Goal: Task Accomplishment & Management: Manage account settings

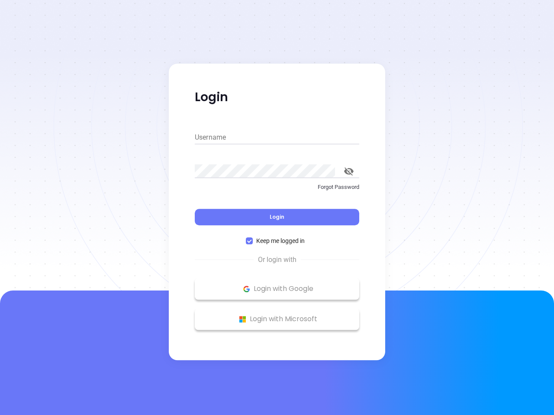
click at [277, 208] on div "Login" at bounding box center [277, 212] width 164 height 27
click at [277, 138] on input "Username" at bounding box center [277, 138] width 164 height 14
click at [349, 171] on icon "toggle password visibility" at bounding box center [349, 171] width 10 height 8
click at [277, 217] on span "Login" at bounding box center [276, 216] width 15 height 7
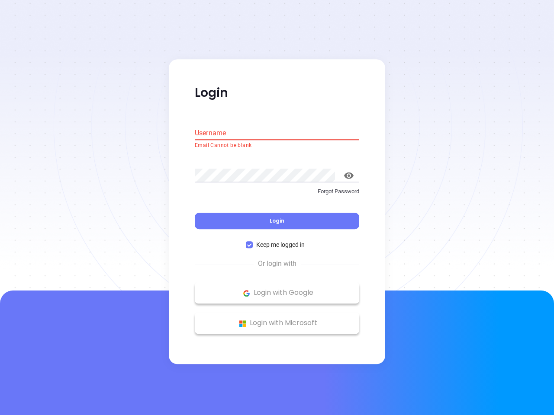
click at [277, 241] on span "Keep me logged in" at bounding box center [280, 245] width 55 height 10
click at [253, 242] on input "Keep me logged in" at bounding box center [249, 245] width 7 height 7
checkbox input "false"
click at [277, 289] on p "Login with Google" at bounding box center [277, 293] width 156 height 13
click at [277, 319] on p "Login with Microsoft" at bounding box center [277, 323] width 156 height 13
